Goal: Information Seeking & Learning: Learn about a topic

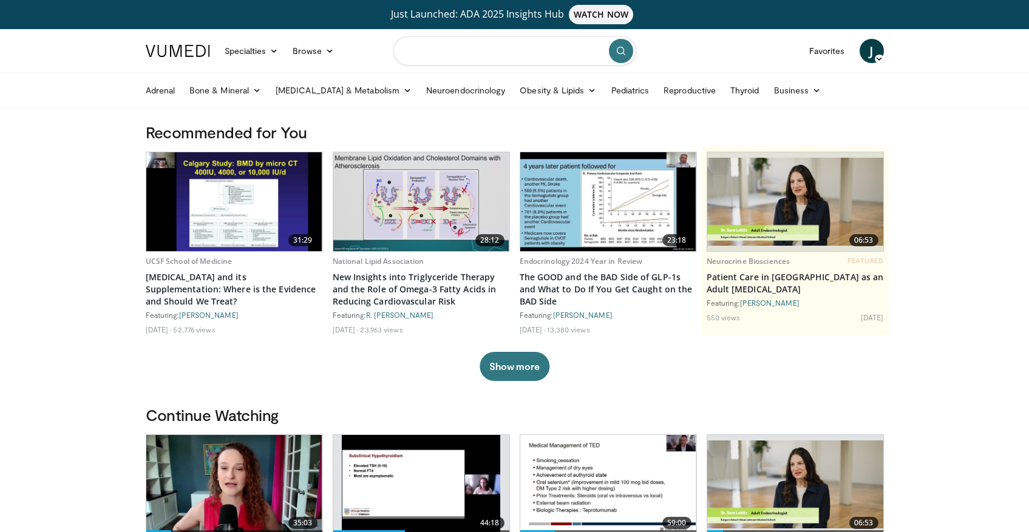
click at [545, 56] on input "Search topics, interventions" at bounding box center [514, 50] width 243 height 29
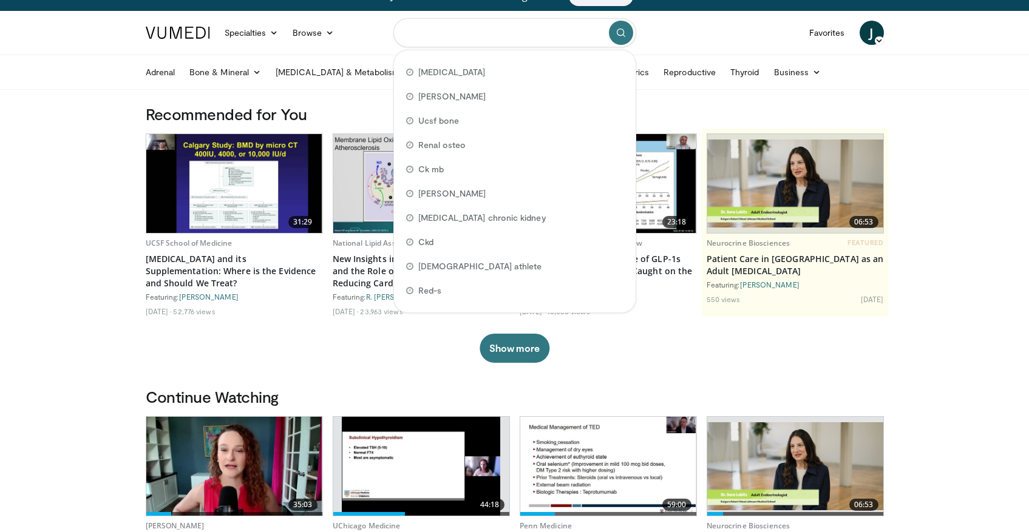
scroll to position [2, 0]
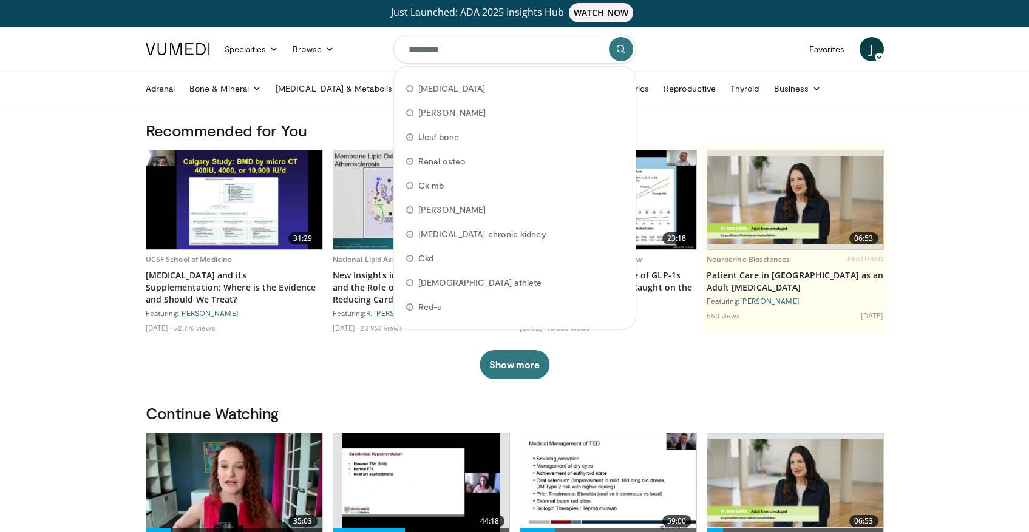
type input "*********"
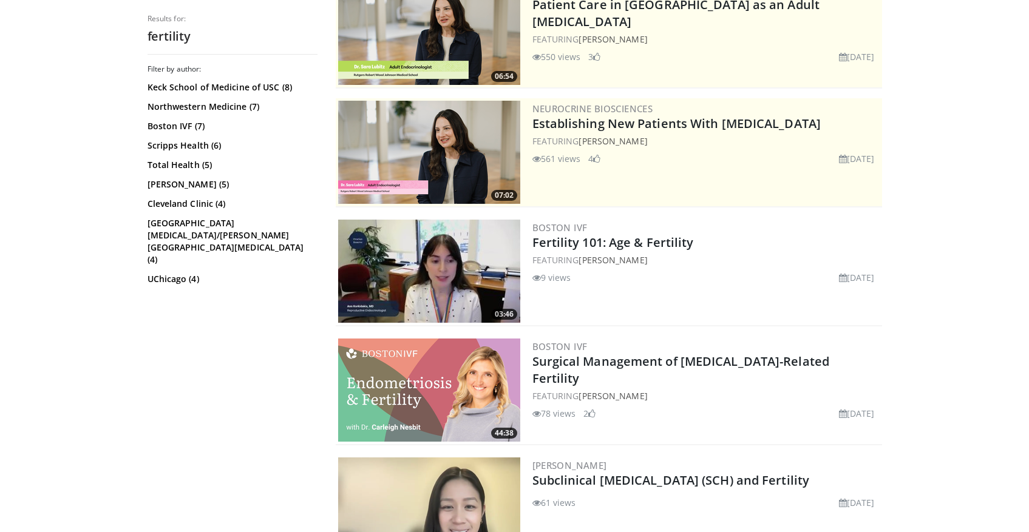
scroll to position [139, 0]
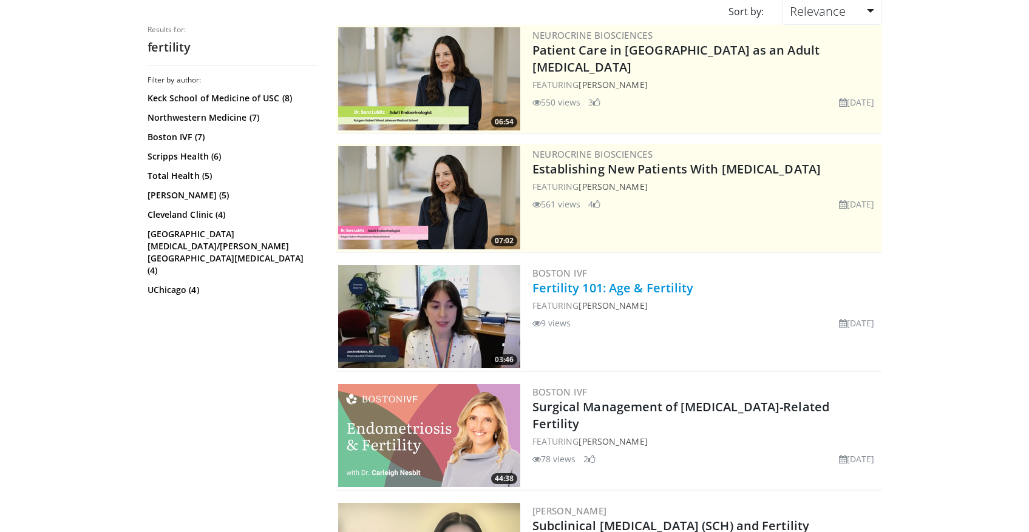
click at [669, 290] on link "Fertility 101: Age & Fertility" at bounding box center [612, 288] width 161 height 16
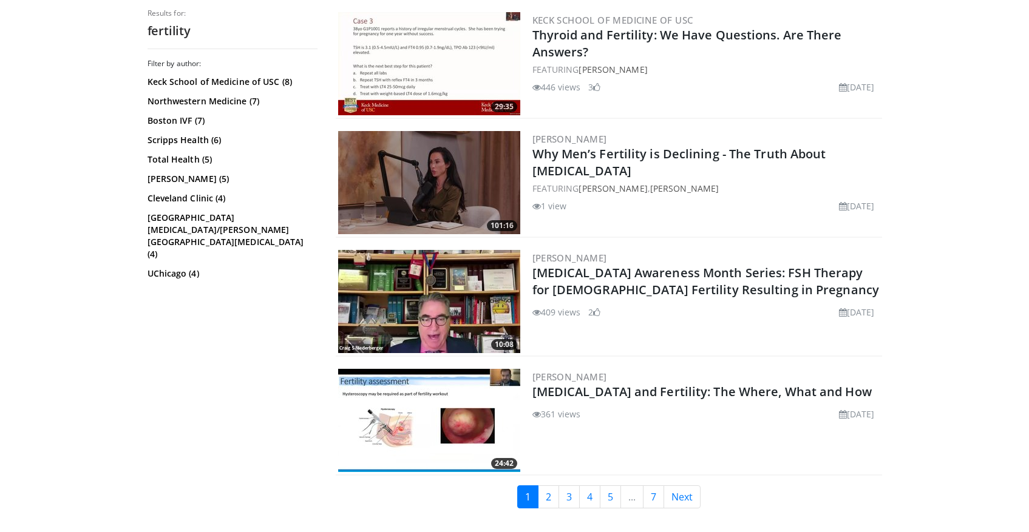
scroll to position [2903, 0]
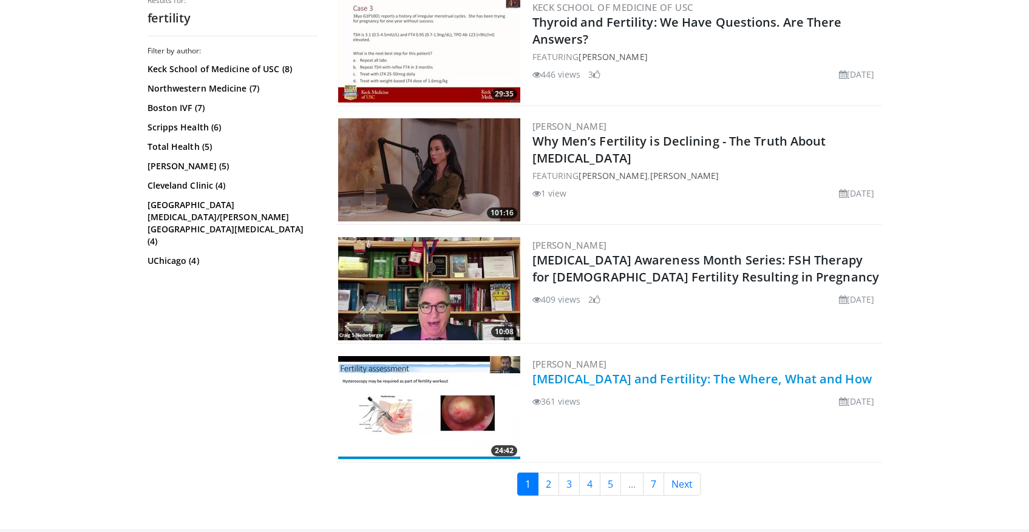
click at [631, 378] on link "[MEDICAL_DATA] and Fertility: The Where, What and How" at bounding box center [701, 379] width 339 height 16
click at [544, 489] on link "2" at bounding box center [548, 484] width 21 height 23
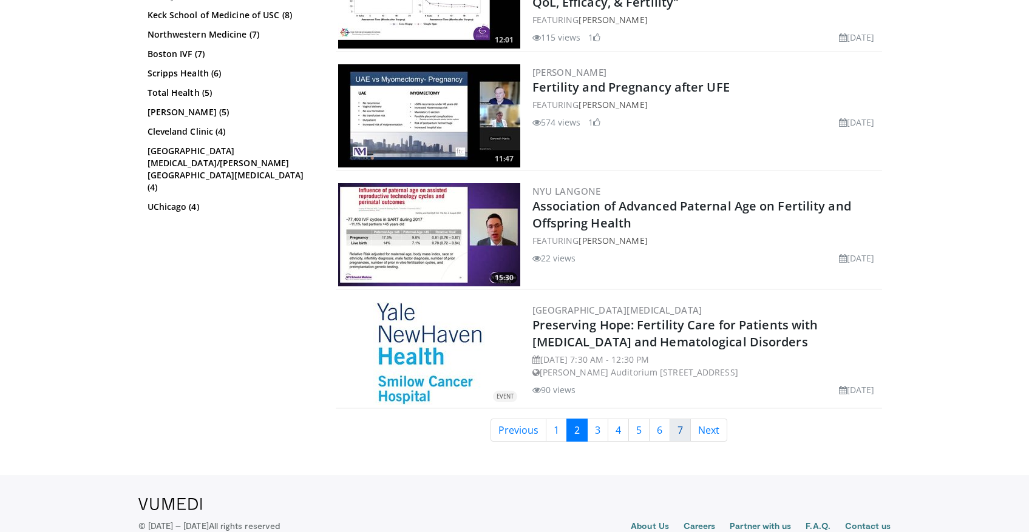
scroll to position [2759, 0]
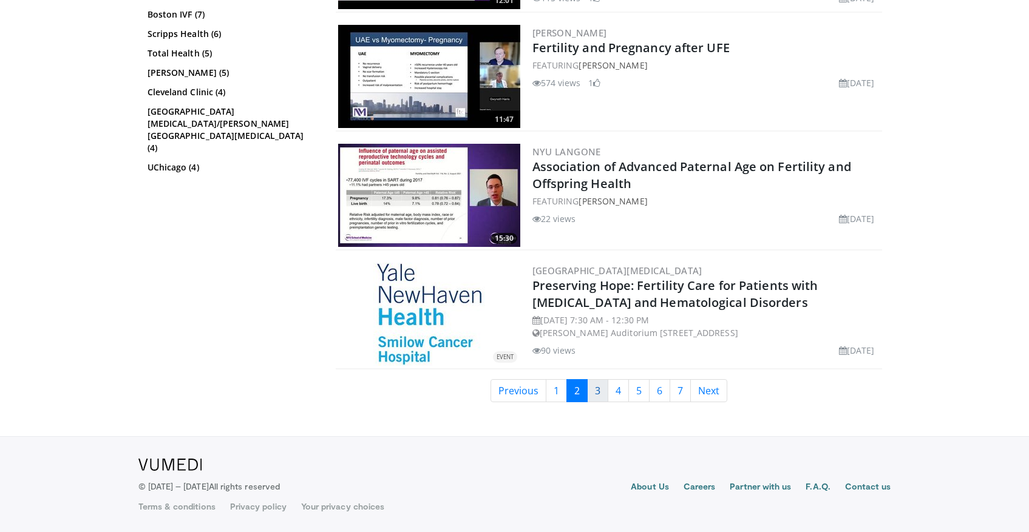
click at [597, 398] on link "3" at bounding box center [597, 390] width 21 height 23
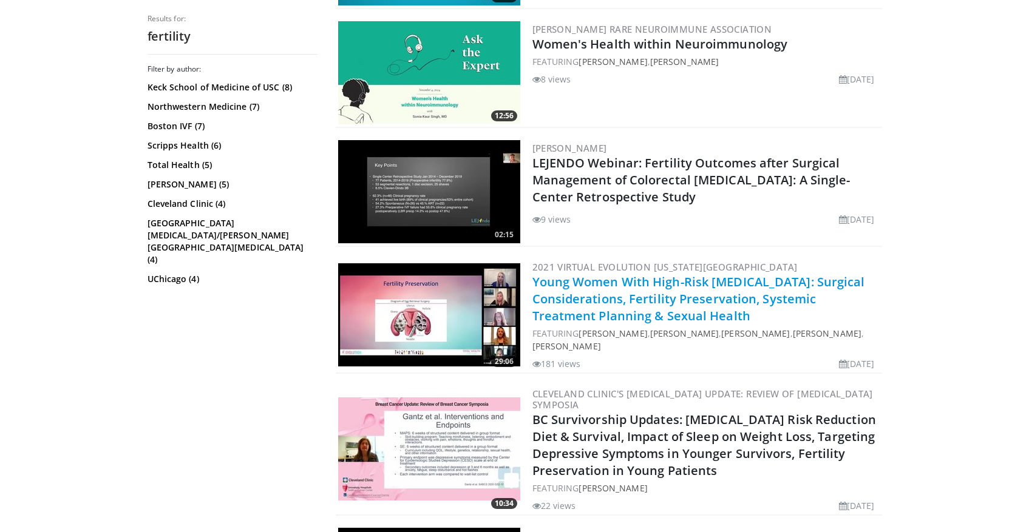
scroll to position [2070, 0]
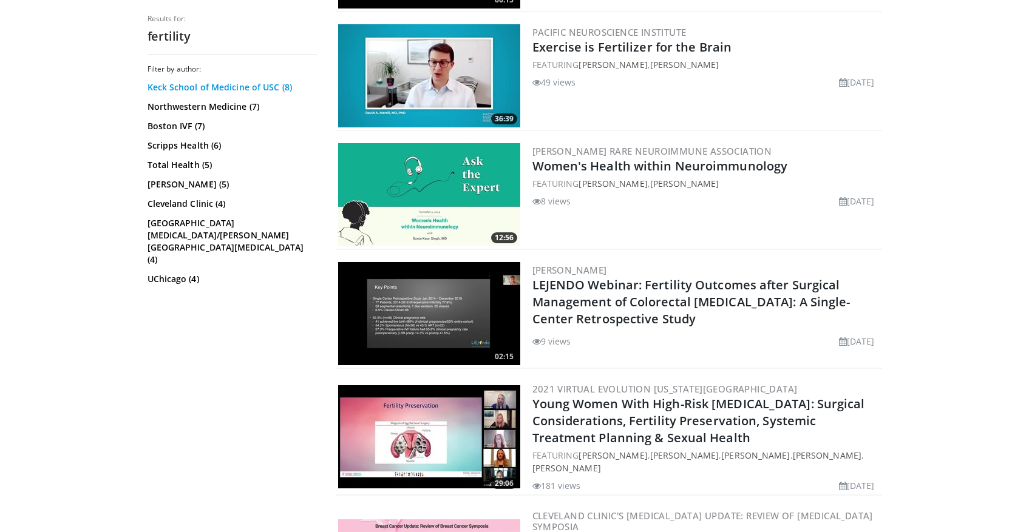
click at [237, 90] on link "Keck School of Medicine of USC (8)" at bounding box center [230, 87] width 167 height 12
click at [175, 208] on link "Cleveland Clinic (4)" at bounding box center [230, 204] width 167 height 12
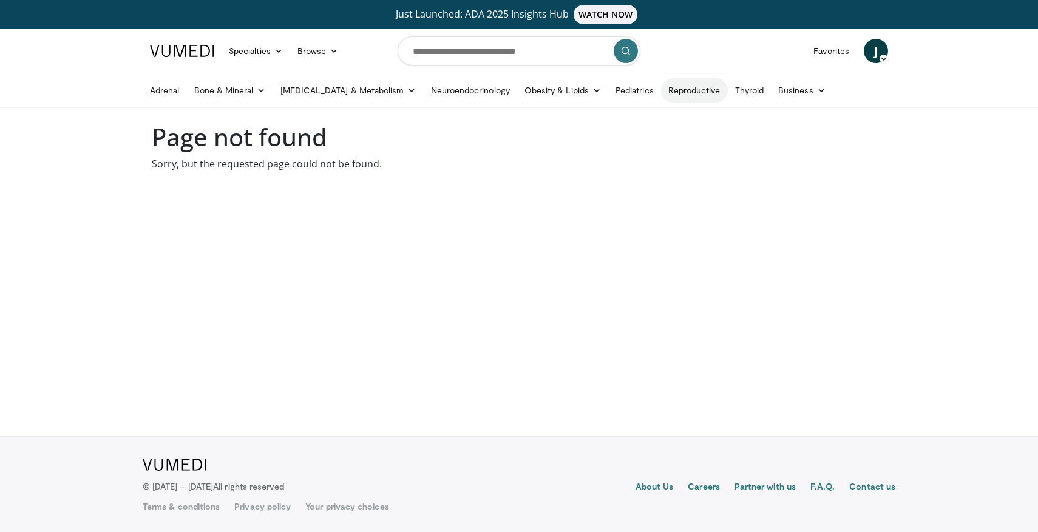
click at [663, 92] on link "Reproductive" at bounding box center [694, 90] width 67 height 24
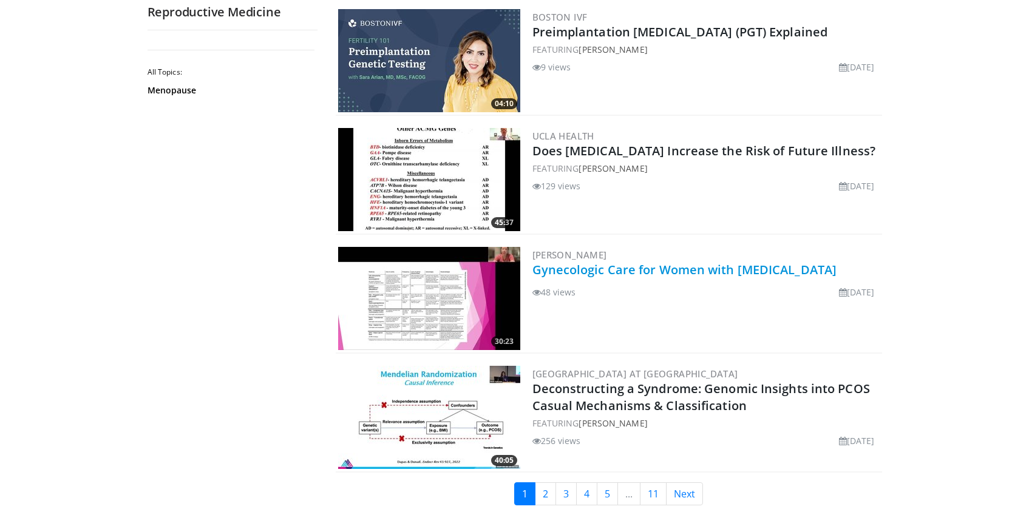
scroll to position [2742, 0]
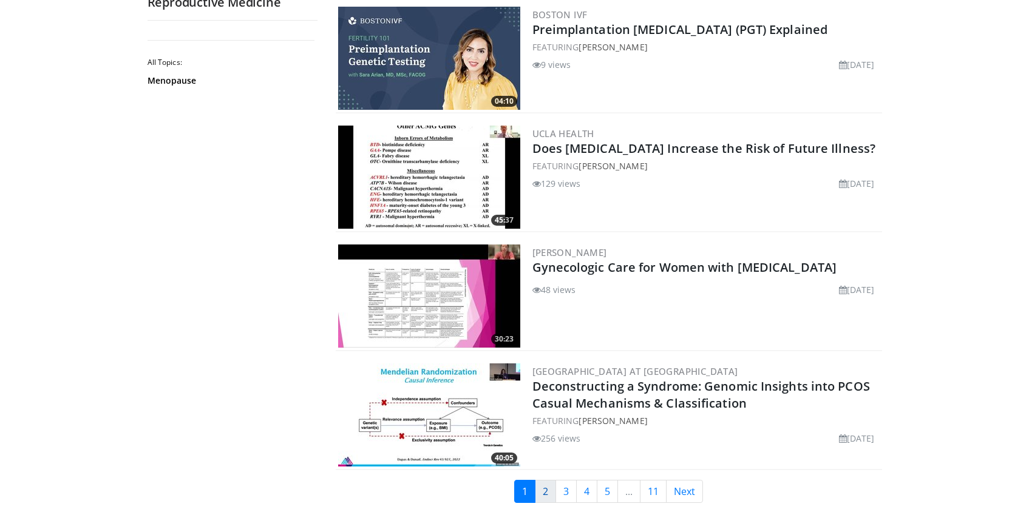
click at [549, 500] on link "2" at bounding box center [545, 491] width 21 height 23
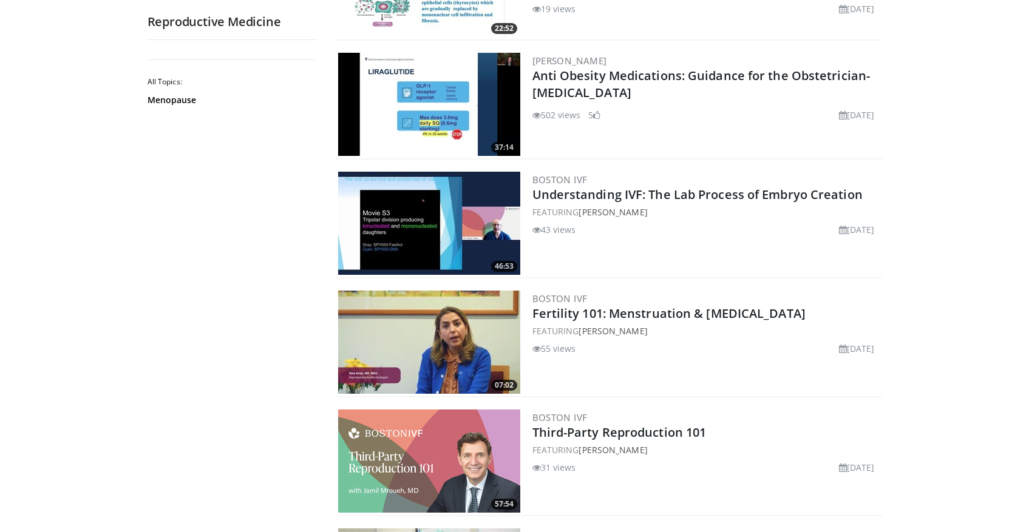
scroll to position [412, 0]
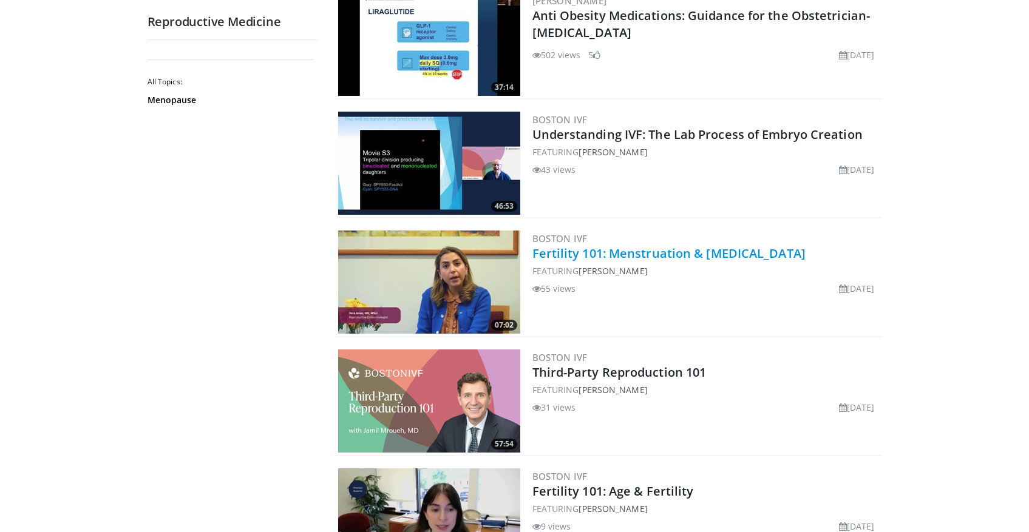
click at [598, 255] on link "Fertility 101: Menstruation & [MEDICAL_DATA]" at bounding box center [668, 253] width 273 height 16
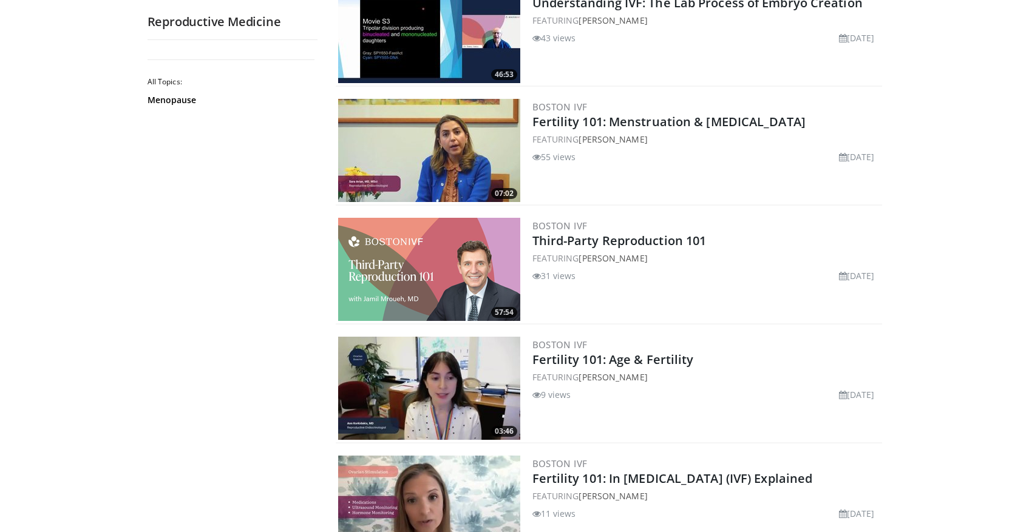
scroll to position [635, 0]
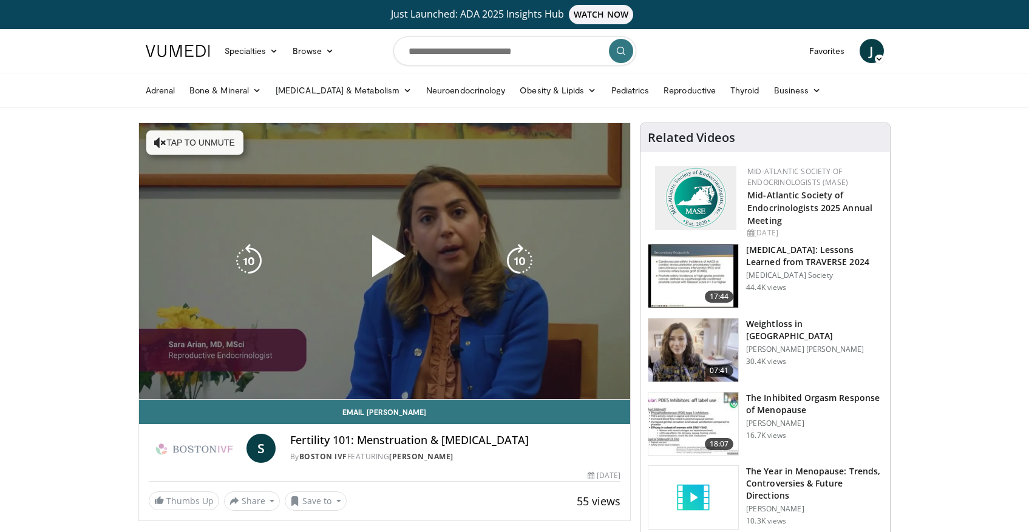
click at [384, 261] on span "Video Player" at bounding box center [384, 261] width 0 height 0
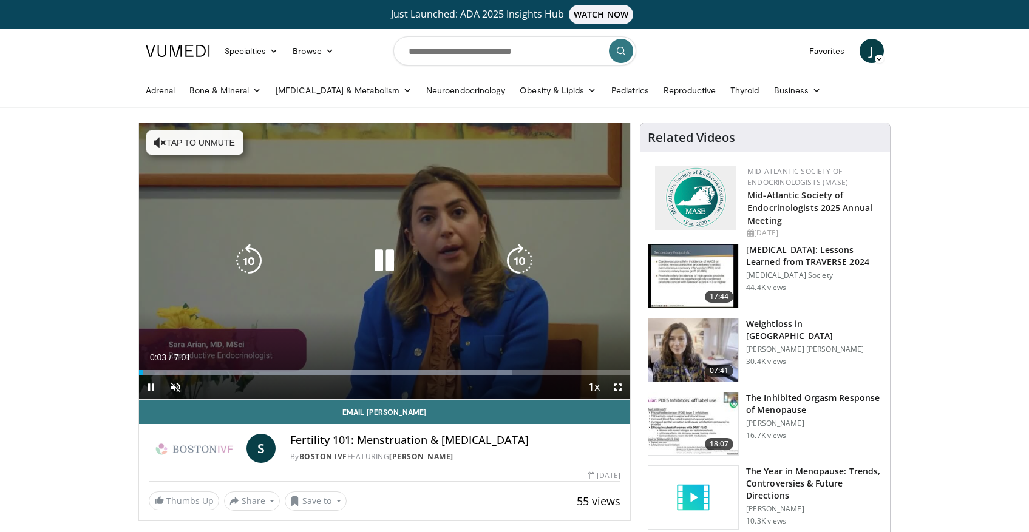
click at [215, 146] on button "Tap to unmute" at bounding box center [194, 142] width 97 height 24
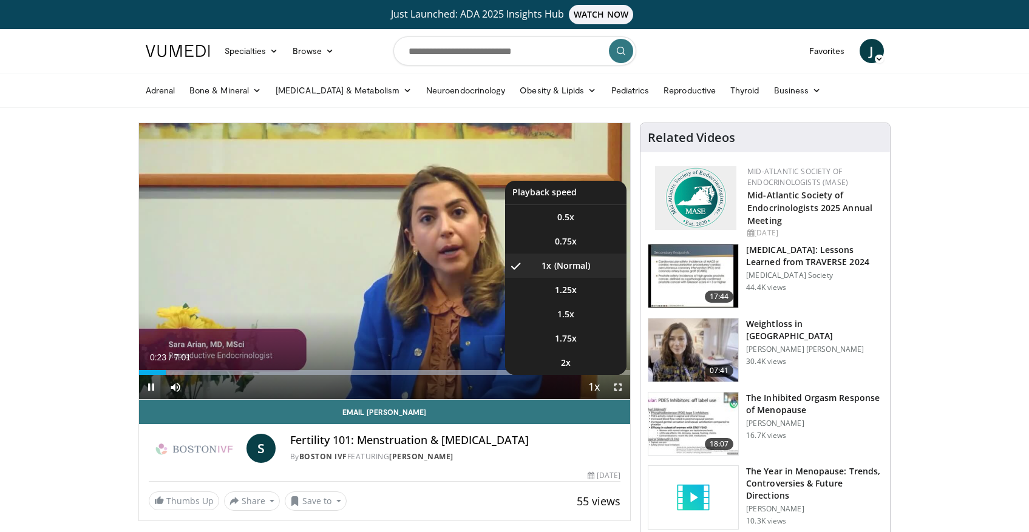
click at [596, 388] on span "Video Player" at bounding box center [593, 388] width 17 height 24
click at [574, 296] on span "1.25x" at bounding box center [566, 290] width 22 height 12
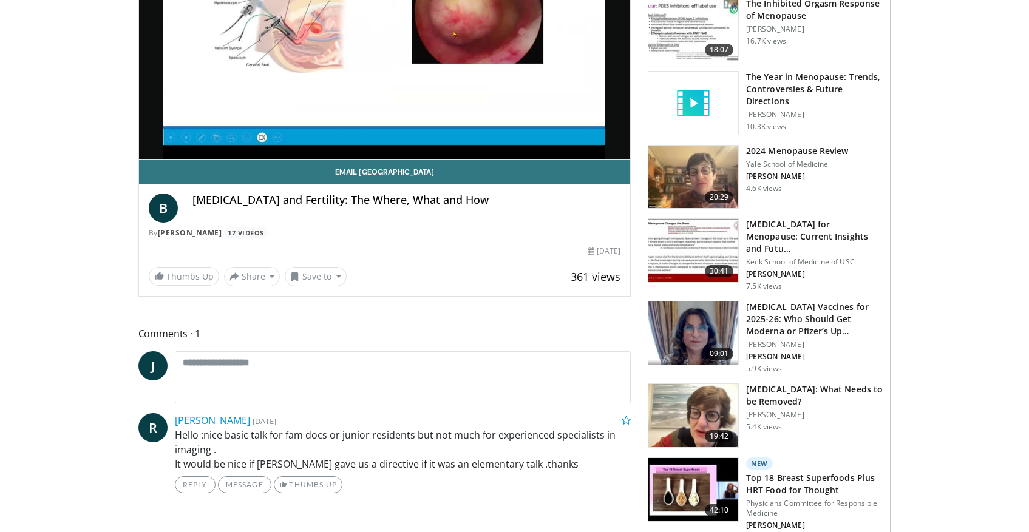
scroll to position [328, 0]
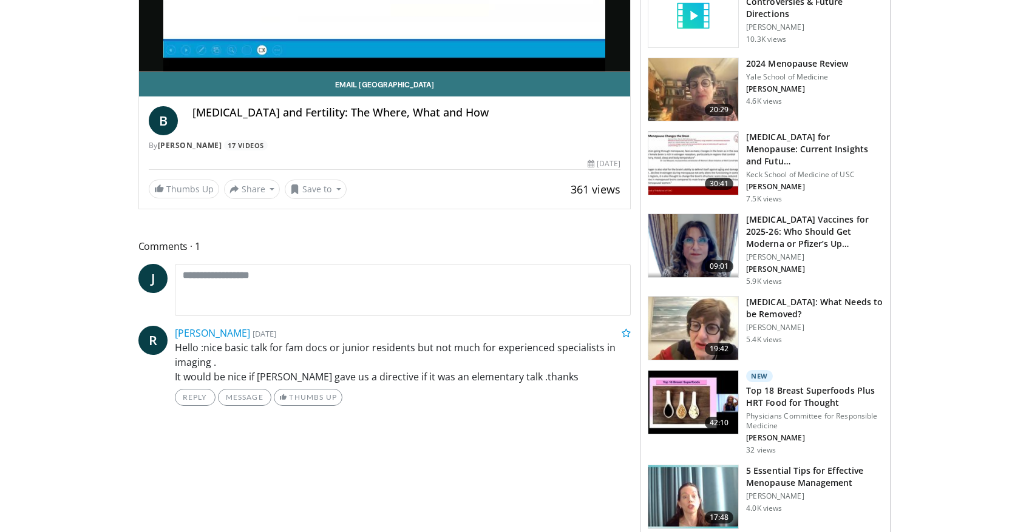
click at [533, 400] on div "Reply Message Thumbs Up" at bounding box center [403, 397] width 456 height 17
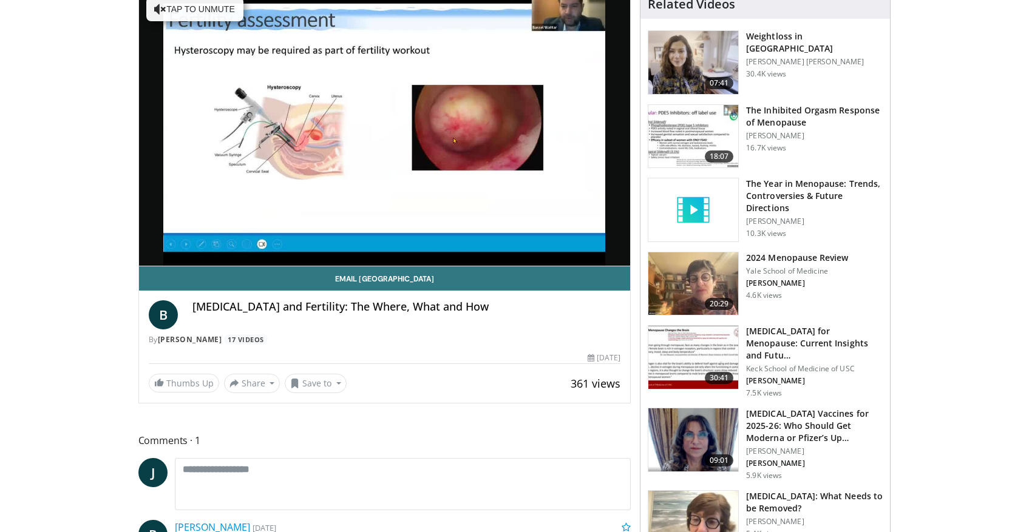
click at [384, 127] on span "Video Player" at bounding box center [384, 127] width 0 height 0
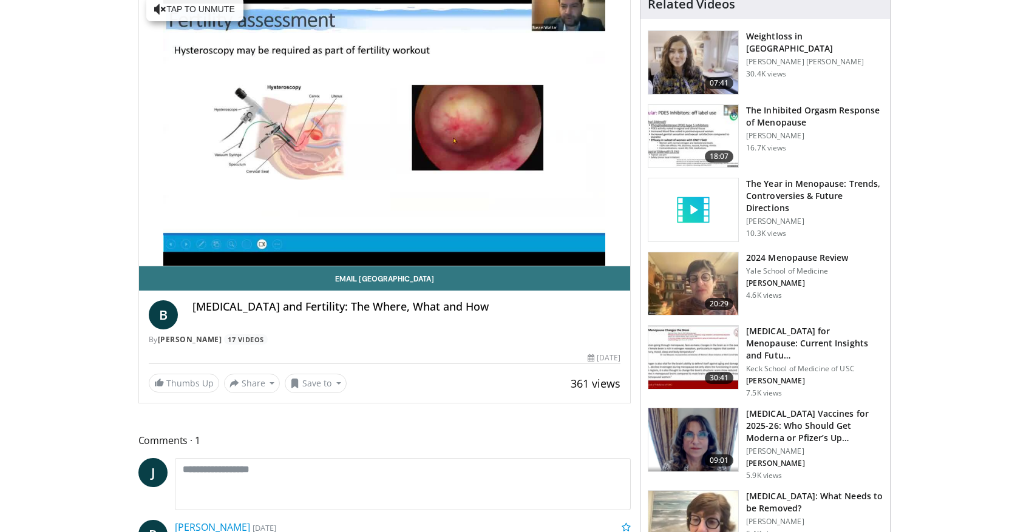
scroll to position [123, 0]
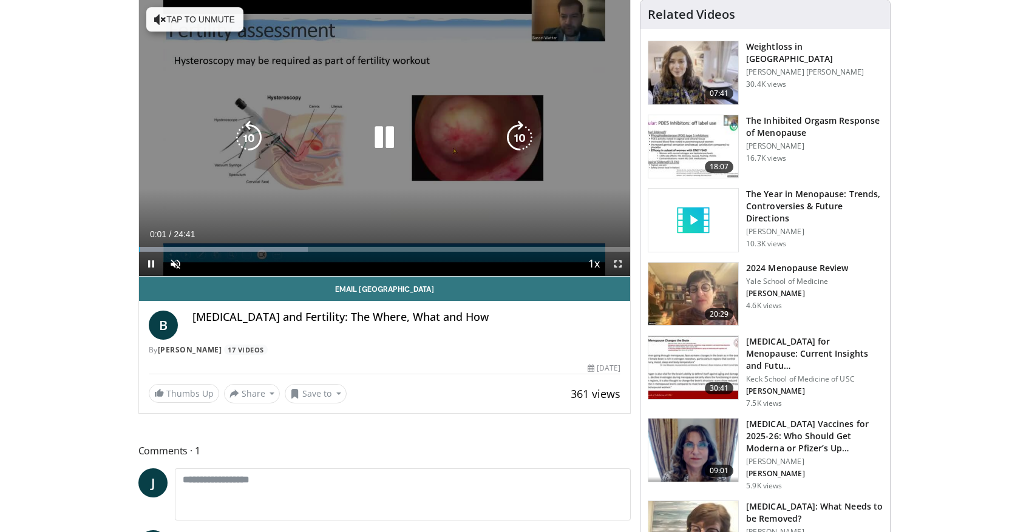
click at [177, 21] on button "Tap to unmute" at bounding box center [194, 19] width 97 height 24
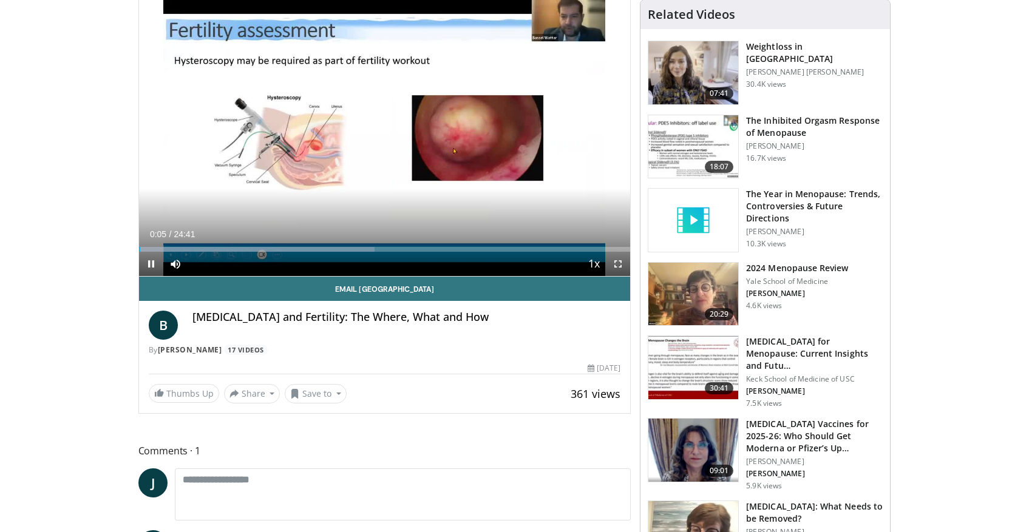
click at [151, 260] on span "Video Player" at bounding box center [151, 264] width 24 height 24
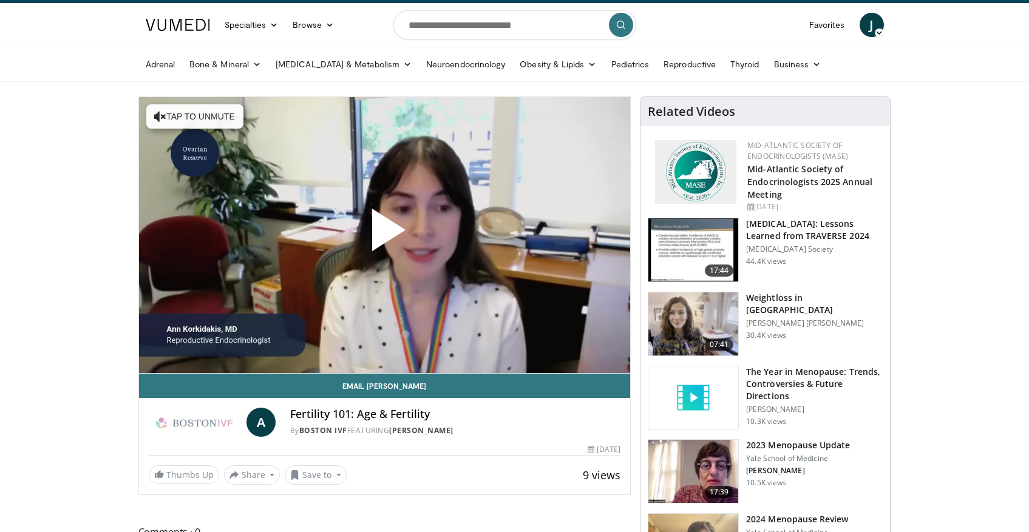
scroll to position [431, 0]
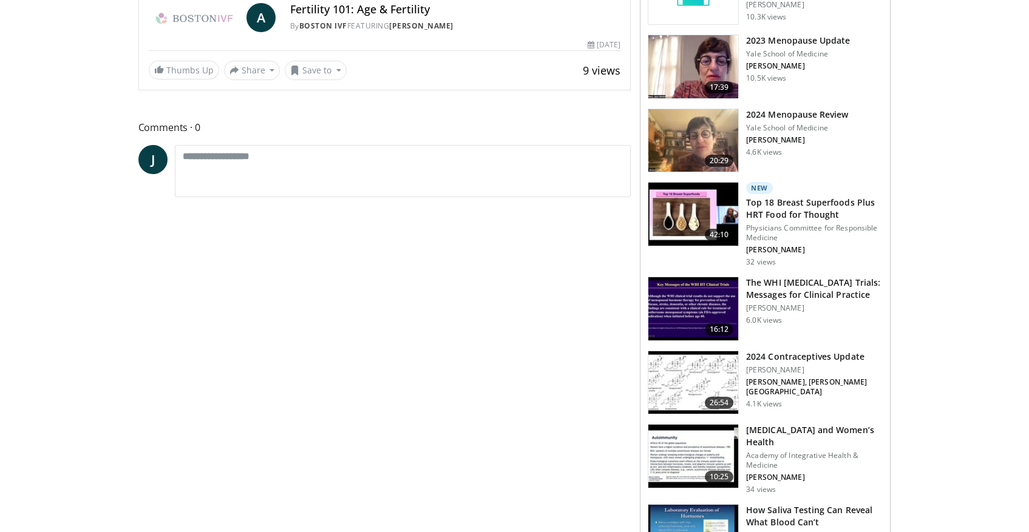
click at [830, 358] on h3 "2024 Contraceptives Update" at bounding box center [814, 357] width 137 height 12
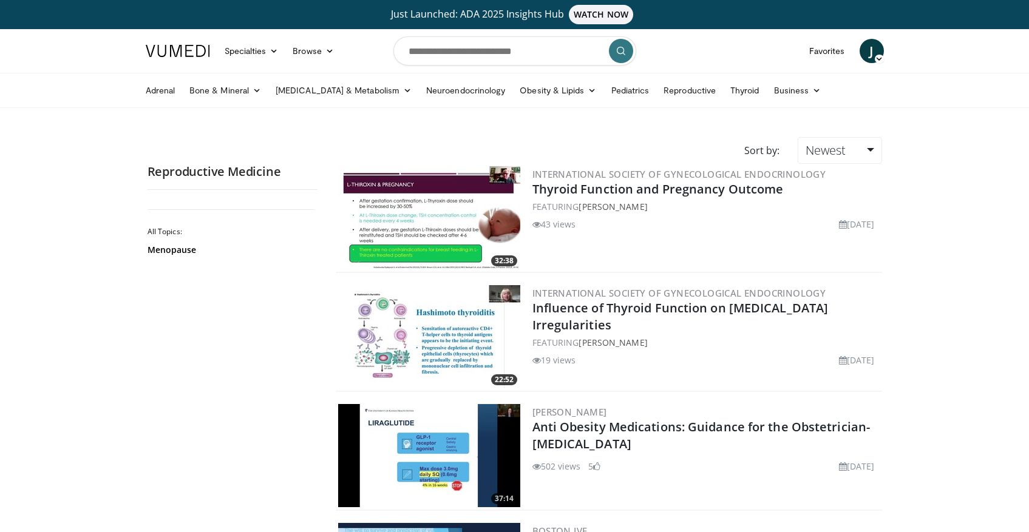
scroll to position [635, 0]
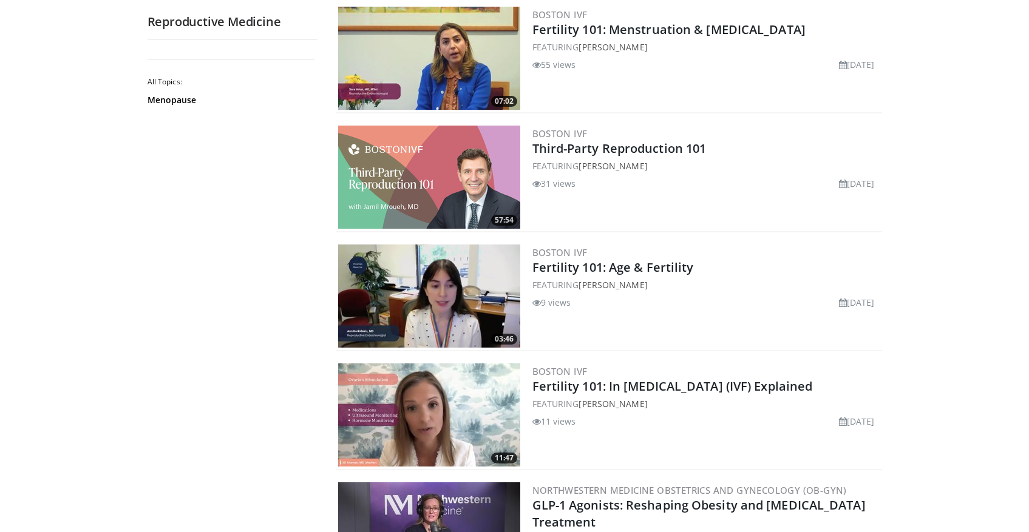
click at [257, 208] on div "All Topics: Menopause" at bounding box center [232, 285] width 170 height 470
